Goal: Information Seeking & Learning: Check status

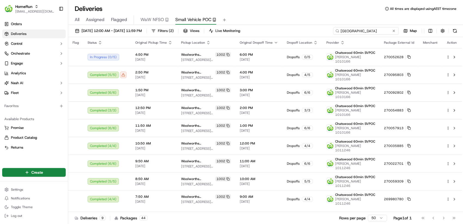
drag, startPoint x: 388, startPoint y: 32, endPoint x: 282, endPoint y: 27, distance: 105.9
click at [282, 27] on div "19/09/2025 12:00 AM - 19/09/2025 11:59 PM Filters ( 2 ) Views Live Monitoring C…" at bounding box center [265, 32] width 395 height 10
paste input
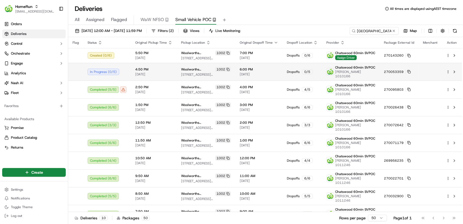
click at [448, 69] on html "HomeRun agoswami3@woolworths.com.au Toggle Sidebar Orders Deliveries Control Or…" at bounding box center [231, 112] width 463 height 224
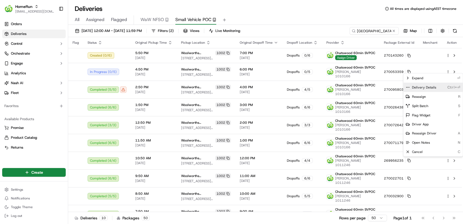
click at [441, 87] on div "Delivery Details Ctrl+⏎" at bounding box center [432, 87] width 59 height 9
click at [447, 54] on html "HomeRun agoswami3@woolworths.com.au Toggle Sidebar Orders Deliveries Control Or…" at bounding box center [231, 112] width 463 height 224
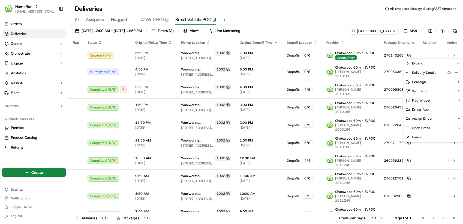
click at [447, 54] on html "HomeRun agoswami3@woolworths.com.au Toggle Sidebar Orders Deliveries Control Or…" at bounding box center [231, 112] width 463 height 224
click at [444, 75] on div "Delivery Details Ctrl+⏎" at bounding box center [432, 72] width 59 height 9
click at [330, 13] on html "HomeRun agoswami3@woolworths.com.au Toggle Sidebar Orders Deliveries Control Or…" at bounding box center [231, 112] width 463 height 224
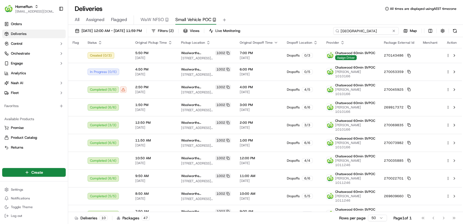
click at [371, 29] on input "Chatswood East" at bounding box center [365, 31] width 65 height 8
paste input "umberland"
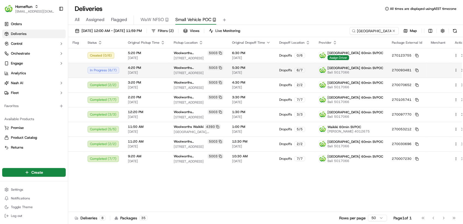
click at [448, 70] on html "HomeRun agoswami3@woolworths.com.au Toggle Sidebar Orders Deliveries Control Or…" at bounding box center [231, 112] width 463 height 224
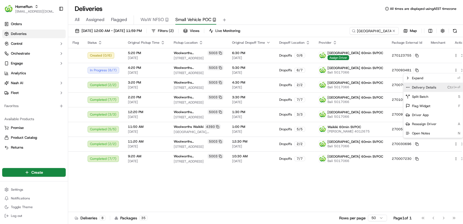
click at [441, 86] on div "Delivery Details Ctrl+⏎" at bounding box center [432, 87] width 59 height 9
click at [448, 55] on html "HomeRun agoswami3@woolworths.com.au Toggle Sidebar Orders Deliveries Control Or…" at bounding box center [231, 112] width 463 height 224
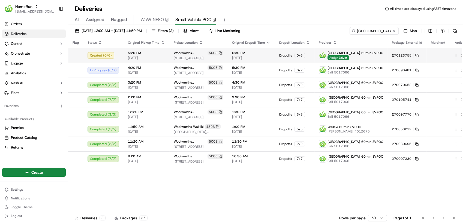
click at [447, 56] on html "HomeRun agoswami3@woolworths.com.au Toggle Sidebar Orders Deliveries Control Or…" at bounding box center [231, 112] width 463 height 224
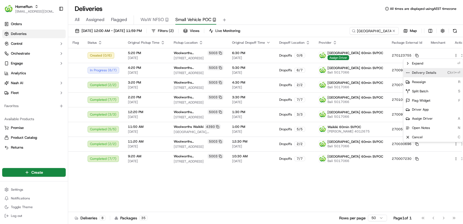
click at [441, 72] on div "Delivery Details Ctrl+⏎" at bounding box center [432, 72] width 59 height 9
click at [350, 15] on html "HomeRun agoswami3@woolworths.com.au Toggle Sidebar Orders Deliveries Control Or…" at bounding box center [231, 112] width 463 height 224
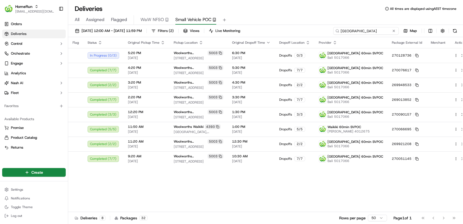
drag, startPoint x: 383, startPoint y: 29, endPoint x: 303, endPoint y: 29, distance: 80.2
click at [303, 29] on div "19/09/2025 12:00 AM - 19/09/2025 11:59 PM Filters ( 2 ) Views Live Monitoring C…" at bounding box center [265, 32] width 395 height 10
paste input "hatswood East"
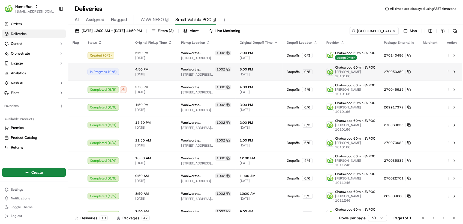
click at [447, 70] on html "HomeRun agoswami3@woolworths.com.au Toggle Sidebar Orders Deliveries Control Or…" at bounding box center [231, 112] width 463 height 224
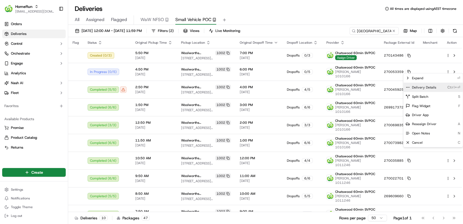
click at [418, 88] on span "Delivery Details" at bounding box center [424, 87] width 24 height 4
click at [447, 54] on html "HomeRun agoswami3@woolworths.com.au Toggle Sidebar Orders Deliveries Control Or…" at bounding box center [231, 112] width 463 height 224
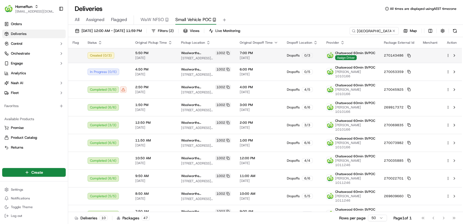
click at [447, 54] on html "HomeRun agoswami3@woolworths.com.au Toggle Sidebar Orders Deliveries Control Or…" at bounding box center [231, 112] width 463 height 224
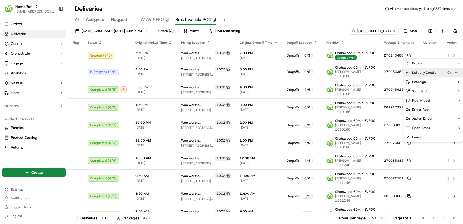
click at [441, 73] on div "Delivery Details Ctrl+⏎" at bounding box center [432, 72] width 59 height 9
click at [329, 12] on html "HomeRun agoswami3@woolworths.com.au Toggle Sidebar Orders Deliveries Control Or…" at bounding box center [231, 112] width 463 height 224
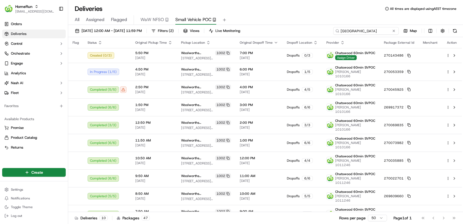
drag, startPoint x: 368, startPoint y: 32, endPoint x: 315, endPoint y: 31, distance: 52.9
click at [315, 31] on div "19/09/2025 12:00 AM - 19/09/2025 11:59 PM Filters ( 2 ) Views Live Monitoring C…" at bounding box center [265, 32] width 395 height 10
paste input "Waikiki"
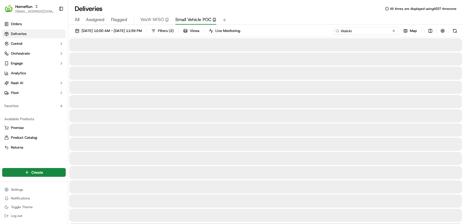
type input "Waikiki"
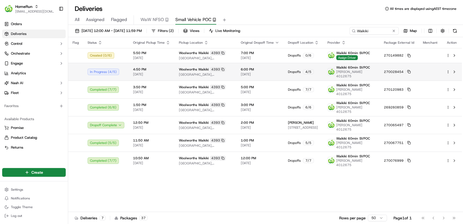
click at [447, 72] on html "HomeRun agoswami3@woolworths.com.au Toggle Sidebar Orders Deliveries Control Or…" at bounding box center [231, 112] width 463 height 224
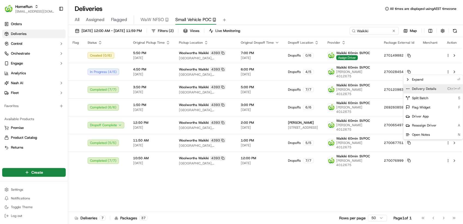
click at [440, 89] on div "Delivery Details Ctrl+⏎" at bounding box center [432, 88] width 59 height 9
click at [447, 57] on html "HomeRun agoswami3@woolworths.com.au Toggle Sidebar Orders Deliveries Control Or…" at bounding box center [231, 112] width 463 height 224
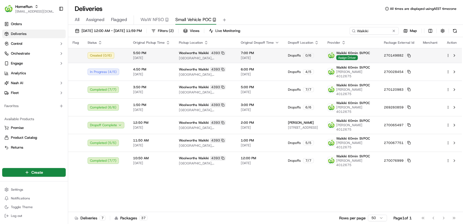
click at [447, 57] on html "HomeRun agoswami3@woolworths.com.au Toggle Sidebar Orders Deliveries Control Or…" at bounding box center [231, 112] width 463 height 224
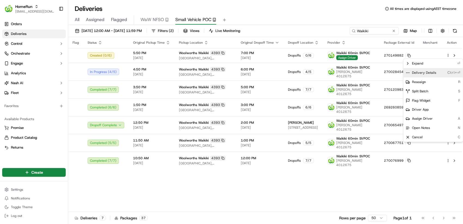
click at [444, 75] on div "Delivery Details Ctrl+⏎" at bounding box center [432, 72] width 59 height 9
drag, startPoint x: 333, startPoint y: 14, endPoint x: 344, endPoint y: 38, distance: 26.8
click at [333, 14] on html "HomeRun agoswami3@woolworths.com.au Toggle Sidebar Orders Deliveries Control Or…" at bounding box center [231, 112] width 463 height 224
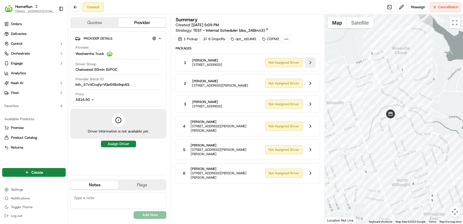
click at [311, 64] on button at bounding box center [310, 62] width 10 height 10
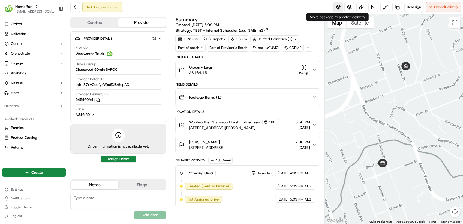
click at [337, 8] on button at bounding box center [338, 7] width 10 height 10
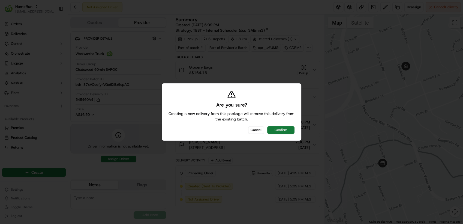
click at [281, 132] on button "Confirm" at bounding box center [280, 130] width 27 height 8
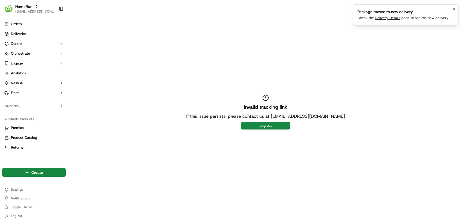
click at [381, 18] on link "Delivery Details" at bounding box center [387, 18] width 25 height 5
drag, startPoint x: 306, startPoint y: 29, endPoint x: 316, endPoint y: 29, distance: 10.1
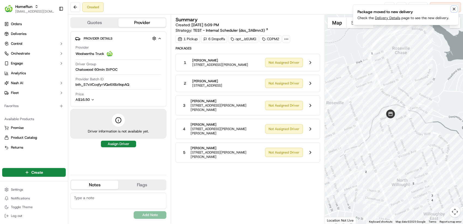
click at [453, 8] on icon "Notifications (F8)" at bounding box center [454, 9] width 2 height 2
click at [314, 62] on button at bounding box center [310, 62] width 10 height 10
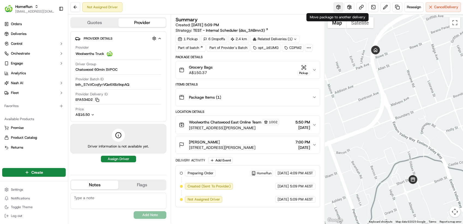
click at [335, 8] on button at bounding box center [338, 7] width 10 height 10
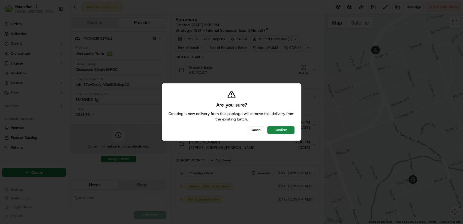
click at [283, 130] on button "Confirm" at bounding box center [280, 130] width 27 height 8
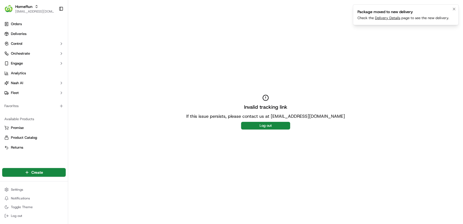
click at [389, 18] on link "Delivery Details" at bounding box center [387, 18] width 25 height 5
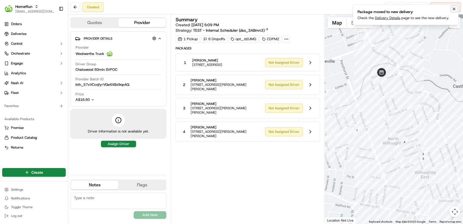
click at [454, 8] on icon "Notifications (F8)" at bounding box center [454, 9] width 2 height 2
click at [310, 63] on button at bounding box center [310, 62] width 10 height 10
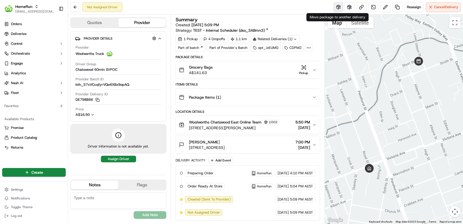
click at [336, 11] on button at bounding box center [338, 7] width 10 height 10
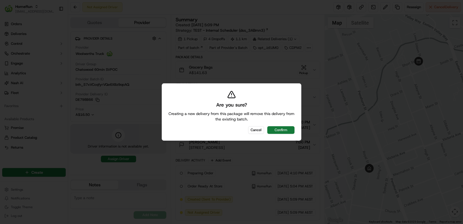
click at [283, 131] on button "Confirm" at bounding box center [280, 130] width 27 height 8
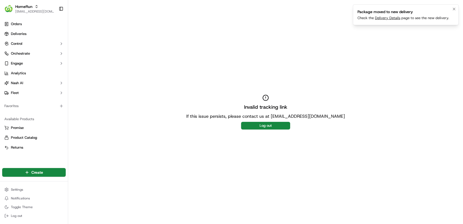
click at [384, 18] on link "Delivery Details" at bounding box center [387, 18] width 25 height 5
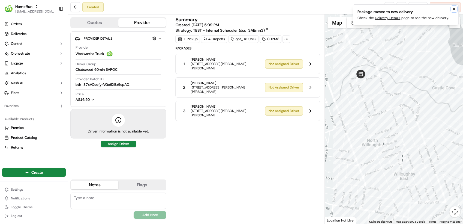
click at [455, 10] on icon "Notifications (F8)" at bounding box center [454, 9] width 2 height 2
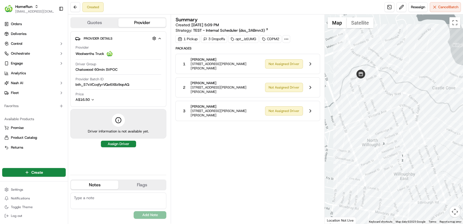
click at [256, 154] on div "Summary Created: 19/09/2025 5:09 PM Strategy: TEST - Internal Scheduler (dss_3A…" at bounding box center [247, 118] width 145 height 203
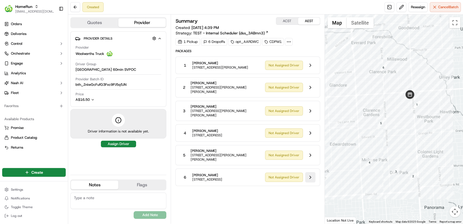
click at [309, 172] on button at bounding box center [310, 177] width 10 height 10
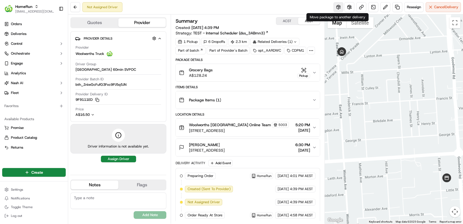
click at [335, 5] on button at bounding box center [338, 7] width 10 height 10
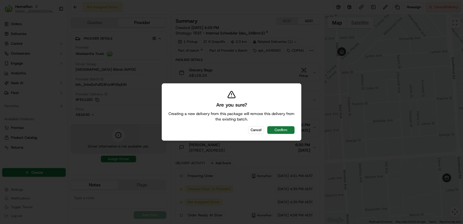
click at [284, 128] on button "Confirm" at bounding box center [280, 130] width 27 height 8
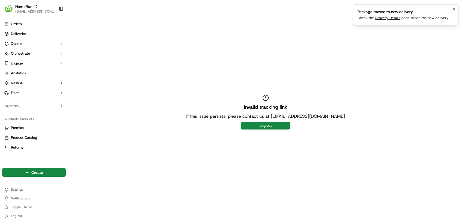
click at [384, 19] on link "Delivery Details" at bounding box center [387, 18] width 25 height 5
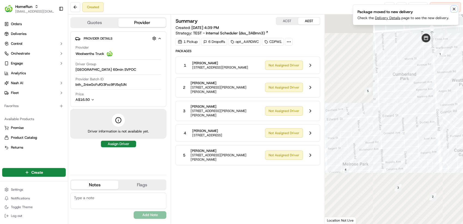
click at [454, 8] on icon "Notifications (F8)" at bounding box center [454, 9] width 2 height 2
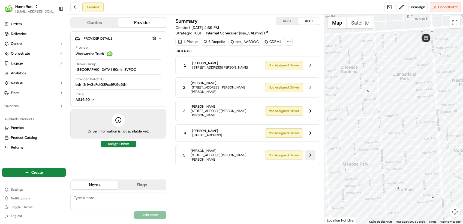
click at [311, 150] on button at bounding box center [310, 155] width 10 height 10
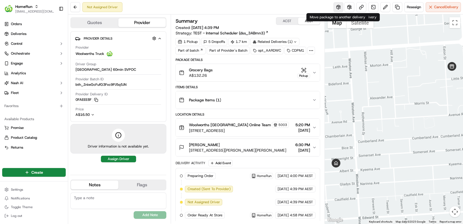
click at [336, 6] on button at bounding box center [338, 7] width 10 height 10
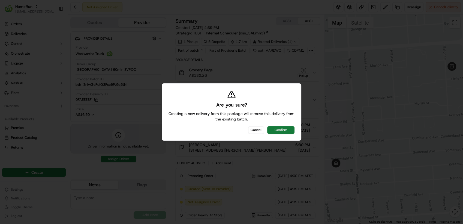
click at [285, 130] on button "Confirm" at bounding box center [280, 130] width 27 height 8
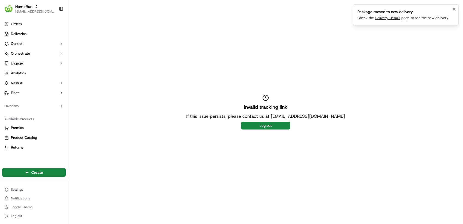
click at [388, 19] on link "Delivery Details" at bounding box center [387, 18] width 25 height 5
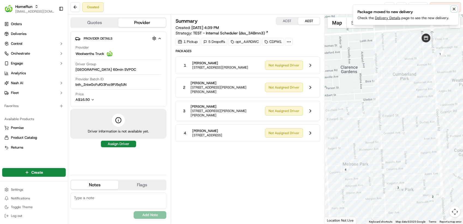
click at [454, 10] on icon "Notifications (F8)" at bounding box center [454, 9] width 4 height 4
click at [312, 128] on button at bounding box center [310, 133] width 10 height 10
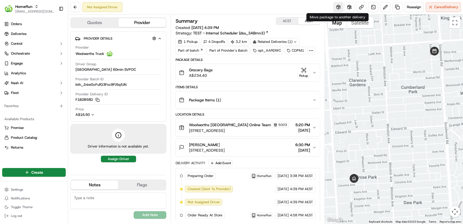
click at [335, 7] on button at bounding box center [338, 7] width 10 height 10
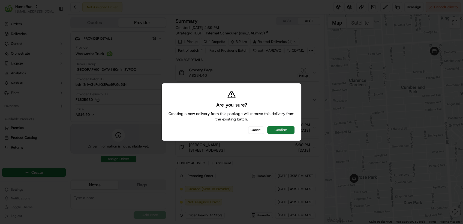
click at [284, 128] on button "Confirm" at bounding box center [280, 130] width 27 height 8
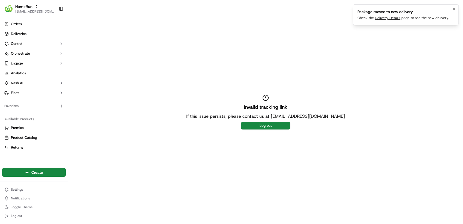
click at [384, 16] on link "Delivery Details" at bounding box center [387, 18] width 25 height 5
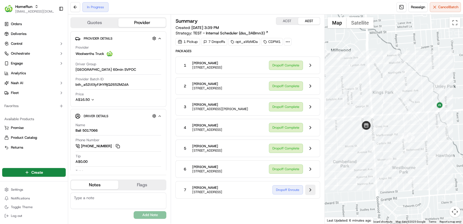
click at [310, 195] on button at bounding box center [310, 189] width 10 height 10
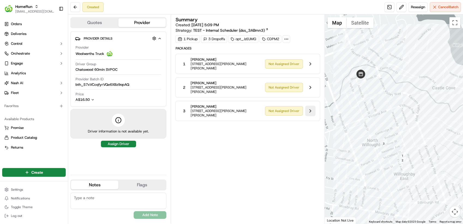
click at [313, 106] on button at bounding box center [310, 111] width 10 height 10
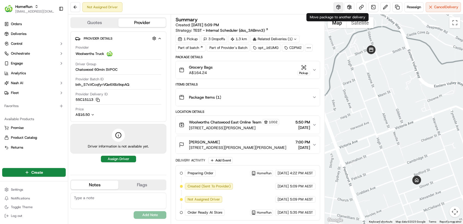
click at [336, 7] on button at bounding box center [338, 7] width 10 height 10
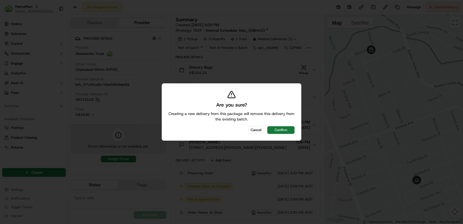
click at [286, 130] on button "Confirm" at bounding box center [280, 130] width 27 height 8
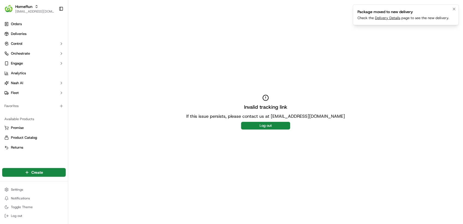
click at [380, 17] on link "Delivery Details" at bounding box center [387, 18] width 25 height 5
click at [454, 8] on icon "Notifications (F8)" at bounding box center [454, 9] width 4 height 4
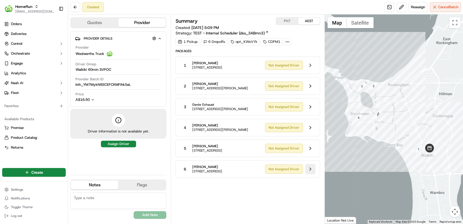
click at [312, 172] on button at bounding box center [310, 169] width 10 height 10
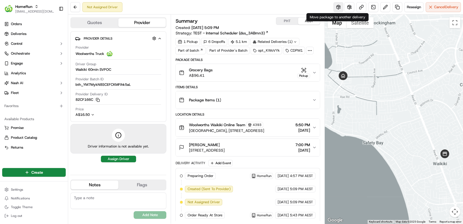
click at [338, 8] on button at bounding box center [338, 7] width 10 height 10
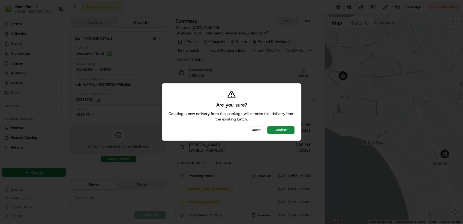
click at [279, 133] on button "Confirm" at bounding box center [280, 130] width 27 height 8
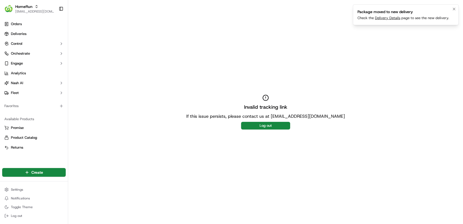
click at [386, 17] on link "Delivery Details" at bounding box center [387, 18] width 25 height 5
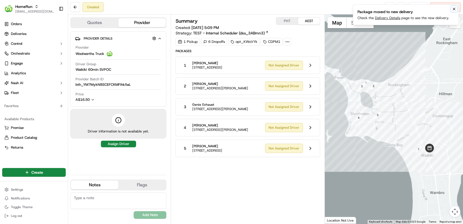
click at [454, 10] on icon "Notifications (F8)" at bounding box center [454, 9] width 4 height 4
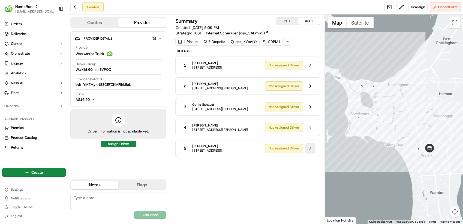
click at [308, 149] on button at bounding box center [310, 148] width 10 height 10
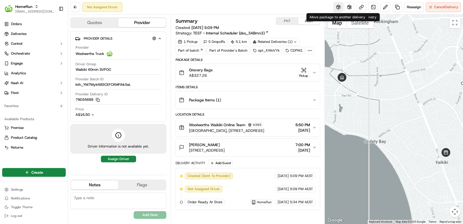
click at [334, 9] on button at bounding box center [338, 7] width 10 height 10
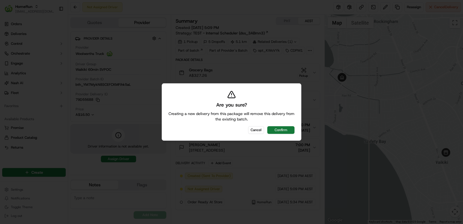
click at [279, 128] on button "Confirm" at bounding box center [280, 130] width 27 height 8
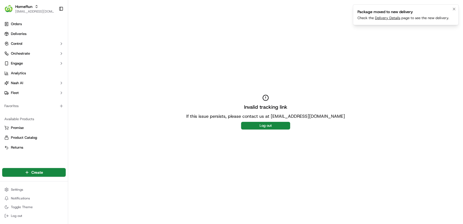
click at [380, 18] on link "Delivery Details" at bounding box center [387, 18] width 25 height 5
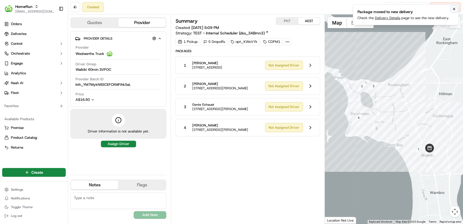
click at [454, 9] on icon "Notifications (F8)" at bounding box center [454, 9] width 2 height 2
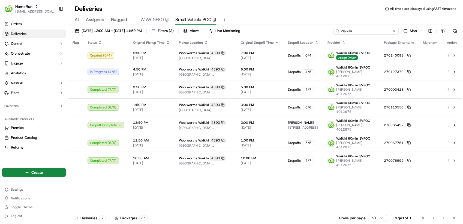
click at [378, 32] on input "Waikiki" at bounding box center [365, 31] width 65 height 8
drag, startPoint x: 312, startPoint y: 32, endPoint x: 306, endPoint y: 32, distance: 5.5
click at [306, 32] on div "[DATE] 12:00 AM - [DATE] 11:59 PM Filters ( 2 ) Views Live Monitoring Waikiki M…" at bounding box center [265, 32] width 395 height 10
paste input "[GEOGRAPHIC_DATA]"
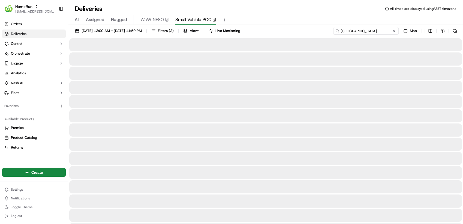
type input "[GEOGRAPHIC_DATA]"
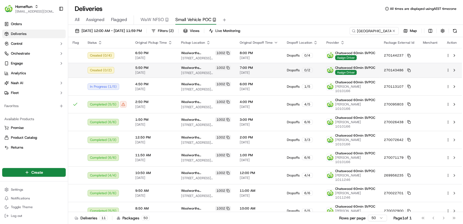
click at [448, 70] on html "HomeRun [EMAIL_ADDRESS][DOMAIN_NAME] Toggle Sidebar Orders Deliveries Control O…" at bounding box center [231, 112] width 463 height 224
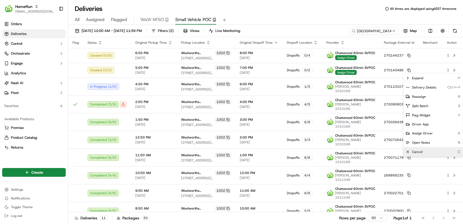
click at [426, 154] on div "Cancel C" at bounding box center [432, 151] width 59 height 9
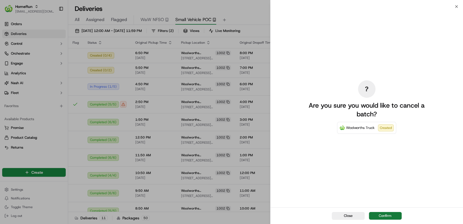
click at [387, 216] on button "Confirm" at bounding box center [385, 216] width 33 height 8
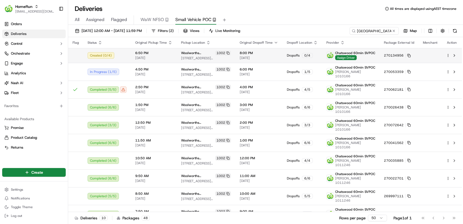
click at [449, 56] on html "HomeRun agoswami3@woolworths.com.au Toggle Sidebar Orders Deliveries Control Or…" at bounding box center [231, 112] width 463 height 224
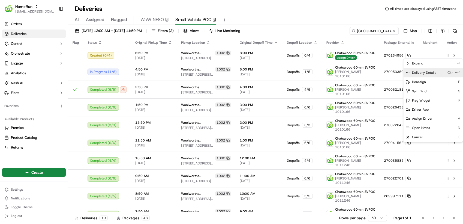
click at [442, 71] on div "Delivery Details Ctrl+⏎" at bounding box center [432, 72] width 59 height 9
click at [333, 14] on html "HomeRun agoswami3@woolworths.com.au Toggle Sidebar Orders Deliveries Control Or…" at bounding box center [231, 112] width 463 height 224
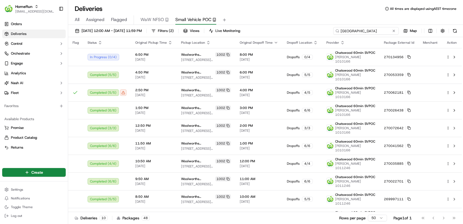
click at [377, 34] on input "Chatswood East" at bounding box center [365, 31] width 65 height 8
paste input "Innaloo"
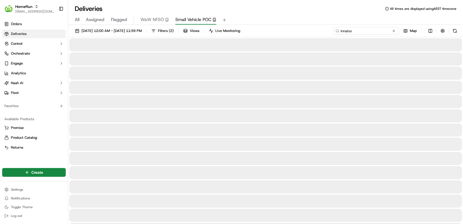
type input "Innaloo"
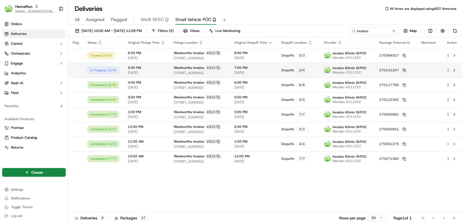
click at [445, 70] on td at bounding box center [452, 70] width 20 height 15
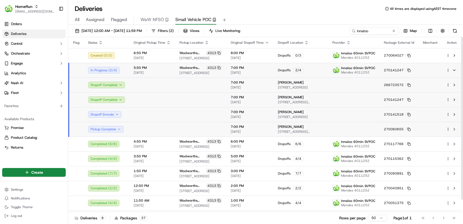
click at [437, 67] on td at bounding box center [430, 70] width 23 height 15
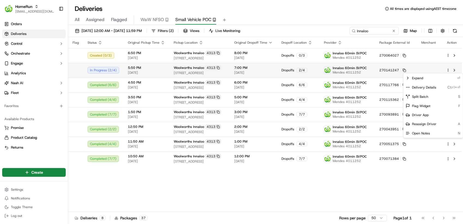
click at [447, 71] on html "HomeRun agoswami3@woolworths.com.au Toggle Sidebar Orders Deliveries Control Or…" at bounding box center [231, 112] width 463 height 224
click at [436, 88] on div "Delivery Details Ctrl+⏎" at bounding box center [432, 87] width 59 height 9
click at [345, 8] on html "HomeRun agoswami3@woolworths.com.au Toggle Sidebar Orders Deliveries Control Or…" at bounding box center [231, 112] width 463 height 224
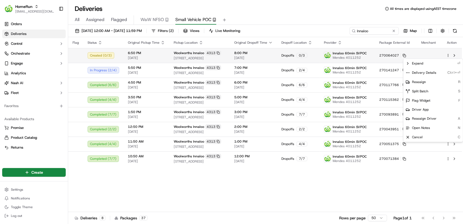
click at [447, 55] on html "HomeRun agoswami3@woolworths.com.au Toggle Sidebar Orders Deliveries Control Or…" at bounding box center [231, 112] width 463 height 224
click at [440, 76] on div "Delivery Details Ctrl+⏎" at bounding box center [432, 72] width 59 height 9
drag, startPoint x: 344, startPoint y: 15, endPoint x: 347, endPoint y: 18, distance: 4.1
click at [344, 15] on html "HomeRun agoswami3@woolworths.com.au Toggle Sidebar Orders Deliveries Control Or…" at bounding box center [231, 112] width 463 height 224
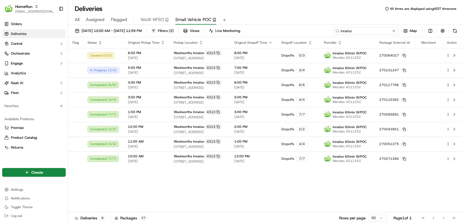
drag, startPoint x: 380, startPoint y: 32, endPoint x: 286, endPoint y: 25, distance: 94.6
click at [286, 25] on div "19/09/2025 12:00 AM - 19/09/2025 11:59 PM Filters ( 2 ) Views Live Monitoring I…" at bounding box center [265, 125] width 395 height 200
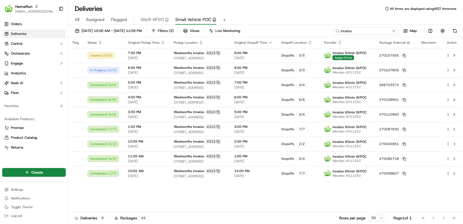
paste input "Cumberland Park"
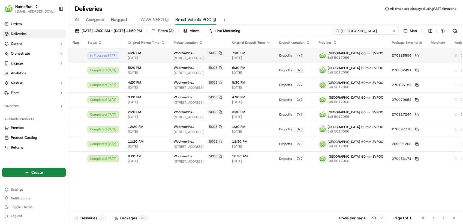
type input "Cumberland Park"
click at [447, 55] on html "HomeRun agoswami3@woolworths.com.au Toggle Sidebar Orders Deliveries Control Or…" at bounding box center [231, 112] width 463 height 224
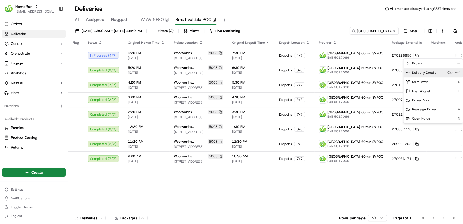
click at [429, 74] on span "Delivery Details" at bounding box center [424, 72] width 24 height 4
click at [266, 207] on html "HomeRun agoswami3@woolworths.com.au Toggle Sidebar Orders Deliveries Control Or…" at bounding box center [231, 112] width 463 height 224
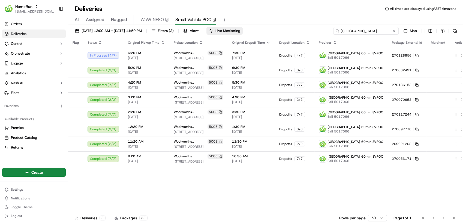
drag, startPoint x: 386, startPoint y: 31, endPoint x: 262, endPoint y: 27, distance: 124.4
click at [262, 27] on div "19/09/2025 12:00 AM - 19/09/2025 11:59 PM Filters ( 2 ) Views Live Monitoring C…" at bounding box center [265, 32] width 395 height 10
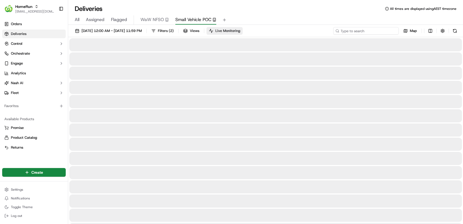
type input "Cumberland Park"
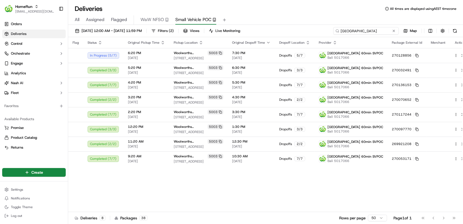
drag, startPoint x: 384, startPoint y: 32, endPoint x: 294, endPoint y: 32, distance: 90.2
click at [294, 32] on div "19/09/2025 12:00 AM - 19/09/2025 11:59 PM Filters ( 2 ) Views Live Monitoring C…" at bounding box center [265, 32] width 395 height 10
paste input "Cumberland Park"
type input "Cumberland Park"
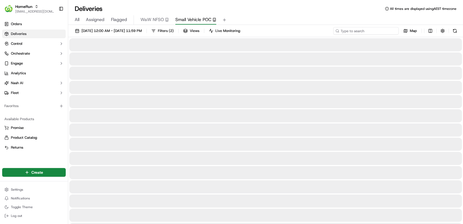
type input "Cumberland Park"
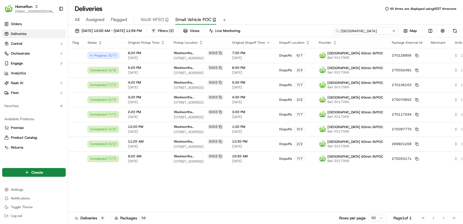
paste input
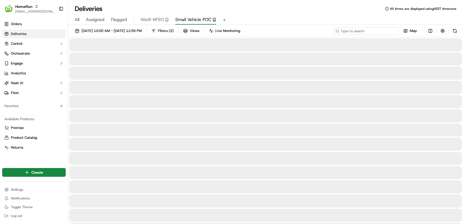
type input "Cumberland Park"
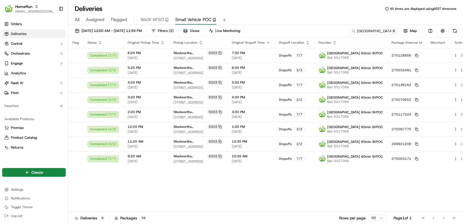
click at [393, 30] on button at bounding box center [393, 30] width 5 height 5
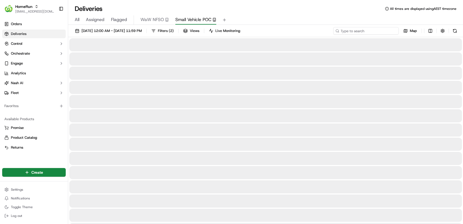
click at [380, 29] on input at bounding box center [365, 31] width 65 height 8
paste input "Innaloo"
type input "Innaloo"
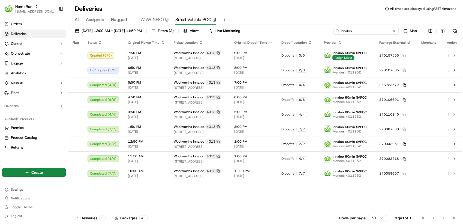
drag, startPoint x: 363, startPoint y: 32, endPoint x: 297, endPoint y: 28, distance: 65.8
click at [297, 28] on div "19/09/2025 12:00 AM - 19/09/2025 11:59 PM Filters ( 2 ) Views Live Monitoring I…" at bounding box center [265, 32] width 395 height 10
paste input
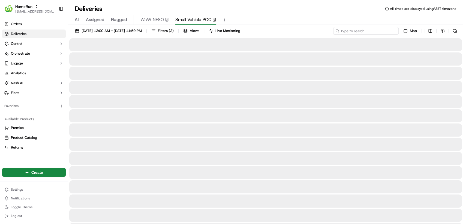
type input "Innaloo"
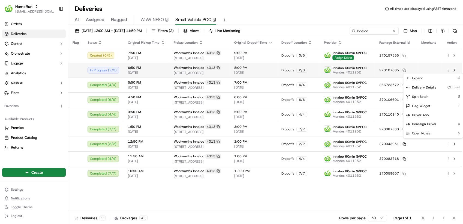
click at [448, 69] on html "HomeRun agoswami3@woolworths.com.au Toggle Sidebar Orders Deliveries Control Or…" at bounding box center [231, 112] width 463 height 224
click at [438, 89] on div "Delivery Details Ctrl+⏎" at bounding box center [432, 87] width 59 height 9
click at [447, 56] on html "HomeRun agoswami3@woolworths.com.au Toggle Sidebar Orders Deliveries Control Or…" at bounding box center [231, 112] width 463 height 224
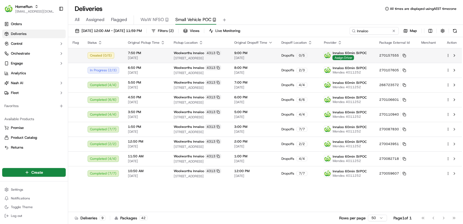
click at [447, 56] on html "HomeRun agoswami3@woolworths.com.au Toggle Sidebar Orders Deliveries Control Or…" at bounding box center [231, 112] width 463 height 224
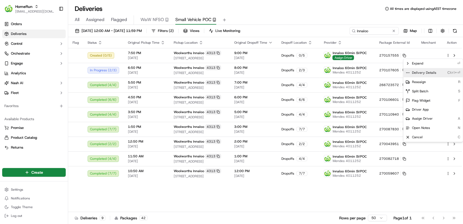
click at [443, 71] on div "Delivery Details Ctrl+⏎" at bounding box center [432, 72] width 59 height 9
click at [372, 12] on html "HomeRun agoswami3@woolworths.com.au Toggle Sidebar Orders Deliveries Control Or…" at bounding box center [231, 112] width 463 height 224
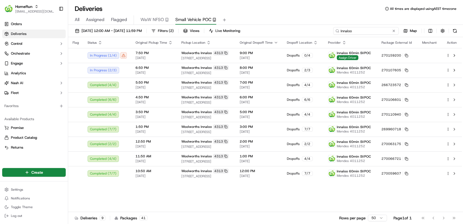
drag, startPoint x: 379, startPoint y: 32, endPoint x: 299, endPoint y: 29, distance: 80.2
click at [299, 29] on div "19/09/2025 12:00 AM - 19/09/2025 11:59 PM Filters ( 2 ) Views Live Monitoring I…" at bounding box center [265, 32] width 395 height 10
paste input "Innaloo"
type input "Innaloo"
drag, startPoint x: 358, startPoint y: 32, endPoint x: 293, endPoint y: 23, distance: 65.2
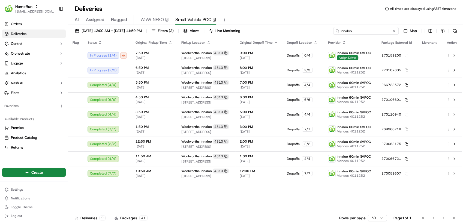
click at [293, 23] on div "Deliveries All times are displayed using AEST timezone All Assigned Flagged WaW…" at bounding box center [265, 112] width 395 height 224
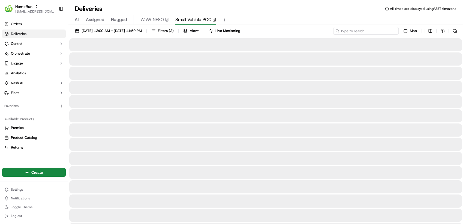
type input "Innaloo"
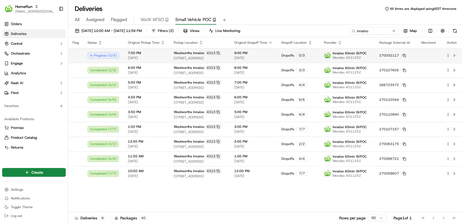
click at [277, 56] on td "9:00 PM 19/09/2025" at bounding box center [253, 55] width 47 height 15
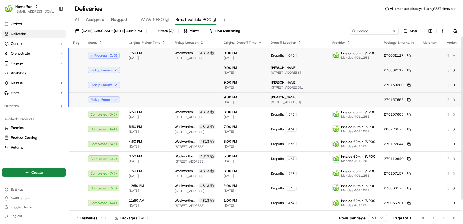
click at [305, 52] on td "Dropoffs 0 / 3" at bounding box center [297, 55] width 62 height 15
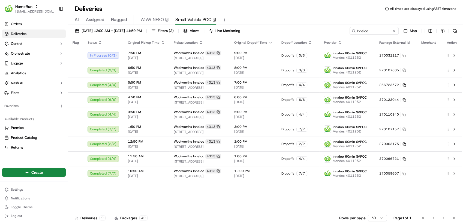
click at [318, 48] on th "Dropoff Location" at bounding box center [298, 42] width 43 height 11
click at [307, 53] on div "0 / 3" at bounding box center [301, 55] width 11 height 5
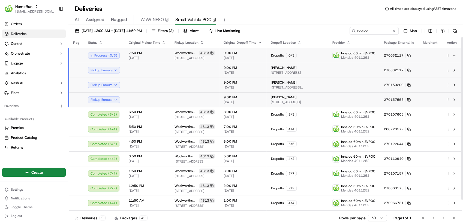
click at [425, 51] on td at bounding box center [430, 55] width 23 height 15
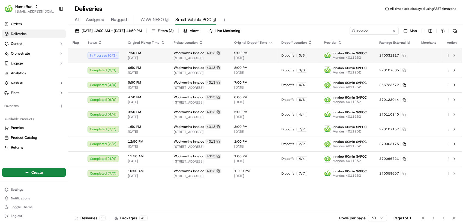
click at [450, 56] on div at bounding box center [451, 55] width 11 height 7
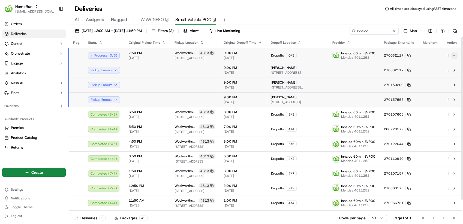
click at [454, 56] on button at bounding box center [454, 55] width 7 height 7
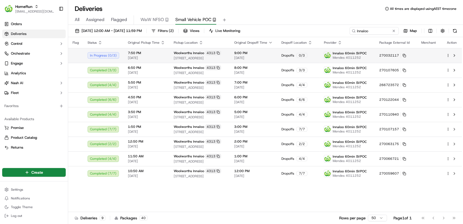
click at [448, 55] on html "HomeRun agoswami3@woolworths.com.au Toggle Sidebar Orders Deliveries Control Or…" at bounding box center [231, 112] width 463 height 224
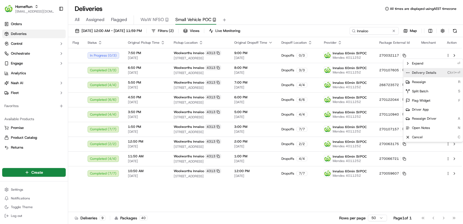
click at [437, 75] on div "Delivery Details Ctrl+⏎" at bounding box center [432, 72] width 59 height 9
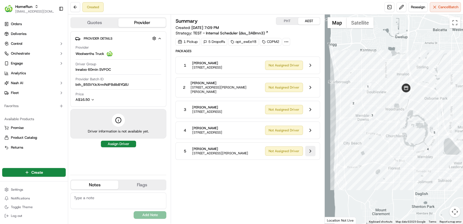
click at [311, 151] on button at bounding box center [310, 151] width 10 height 10
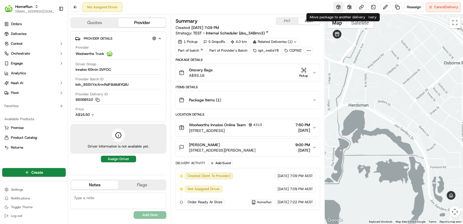
click at [336, 6] on button at bounding box center [338, 7] width 10 height 10
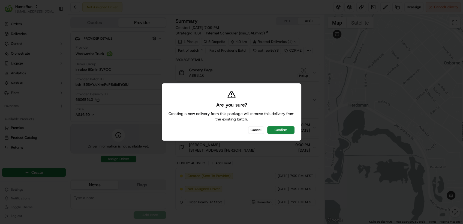
drag, startPoint x: 279, startPoint y: 131, endPoint x: 284, endPoint y: 121, distance: 10.7
click at [278, 131] on button "Confirm" at bounding box center [280, 130] width 27 height 8
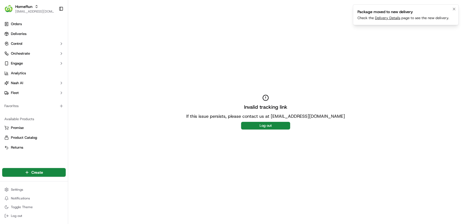
click at [393, 17] on link "Delivery Details" at bounding box center [387, 18] width 25 height 5
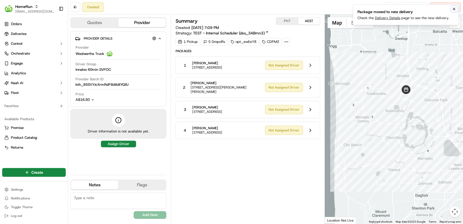
click at [453, 8] on icon "Notifications (F8)" at bounding box center [454, 9] width 4 height 4
click at [312, 138] on div "4 Harriet Darnton-Turner 70 Herdsman Pde, Wembley, WA 6014, AU Not Assigned Dri…" at bounding box center [247, 129] width 145 height 17
click at [310, 133] on button at bounding box center [310, 130] width 10 height 10
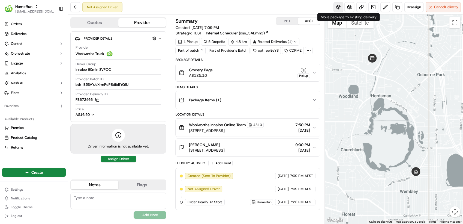
click at [338, 7] on button at bounding box center [338, 7] width 10 height 10
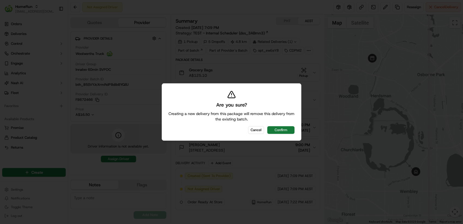
click at [282, 130] on button "Confirm" at bounding box center [280, 130] width 27 height 8
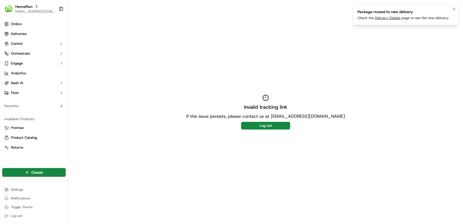
click at [381, 16] on link "Delivery Details" at bounding box center [387, 18] width 25 height 5
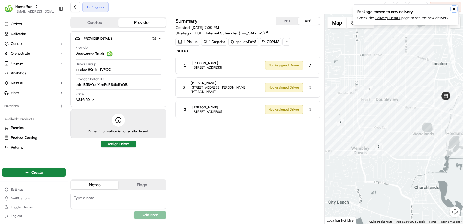
click at [454, 8] on icon "Notifications (F8)" at bounding box center [454, 9] width 4 height 4
